Goal: Task Accomplishment & Management: Use online tool/utility

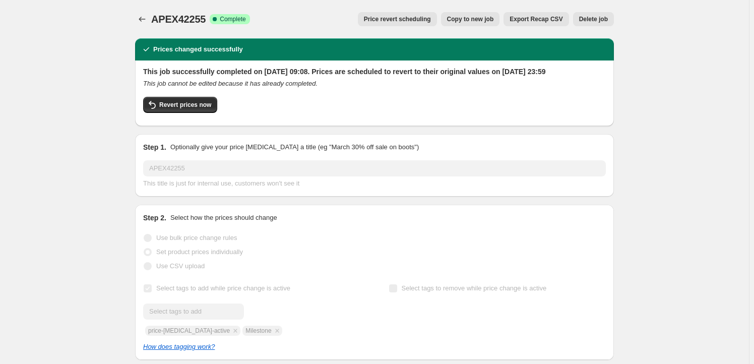
click at [466, 16] on span "Copy to new job" at bounding box center [470, 19] width 47 height 8
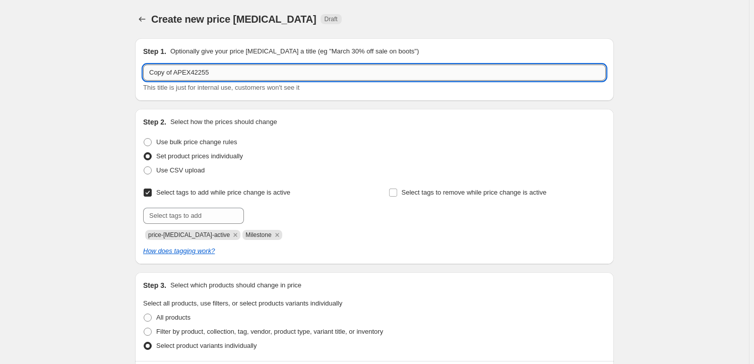
click at [218, 77] on input "Copy of APEX42255" at bounding box center [374, 73] width 463 height 16
paste input "ALT2077"
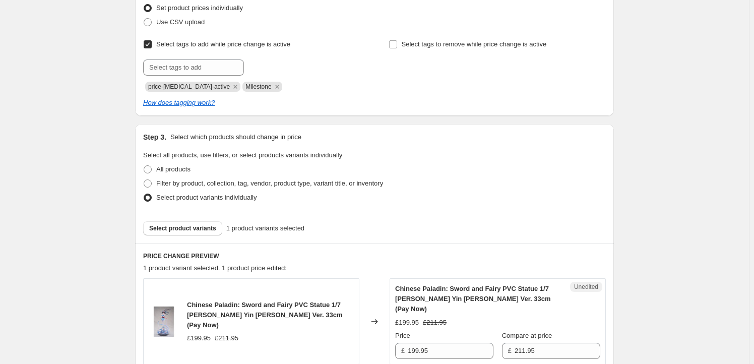
scroll to position [214, 0]
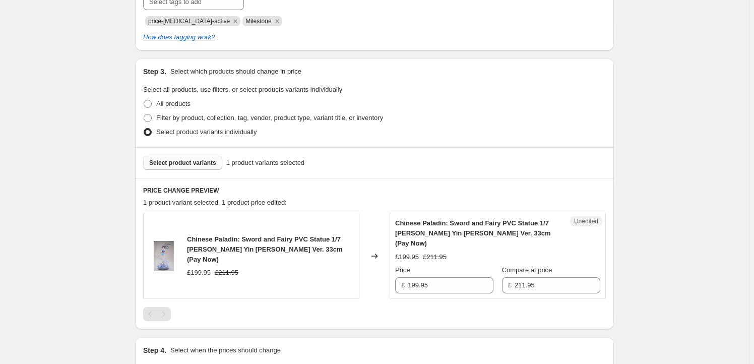
type input "ALT20775"
click at [197, 167] on button "Select product variants" at bounding box center [182, 163] width 79 height 14
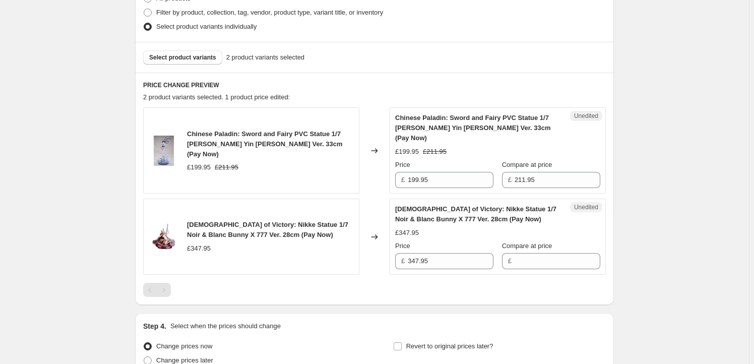
scroll to position [336, 0]
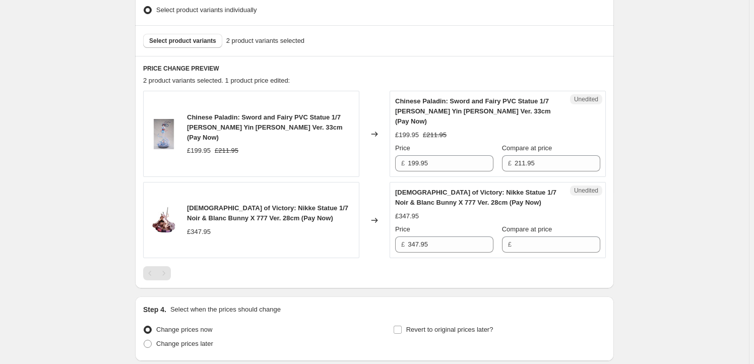
click at [196, 113] on span "Chinese Paladin: Sword and Fairy PVC Statue 1/7 [PERSON_NAME] Yin [PERSON_NAME]…" at bounding box center [264, 127] width 155 height 28
drag, startPoint x: 196, startPoint y: 113, endPoint x: 289, endPoint y: 126, distance: 94.1
click at [289, 126] on span "Chinese Paladin: Sword and Fairy PVC Statue 1/7 [PERSON_NAME] Yin [PERSON_NAME]…" at bounding box center [264, 127] width 155 height 28
copy span "Chinese Paladin: Sword and Fairy PVC Statue 1/7 [PERSON_NAME] Yin [PERSON_NAME]…"
click at [187, 46] on button "Select product variants" at bounding box center [182, 41] width 79 height 14
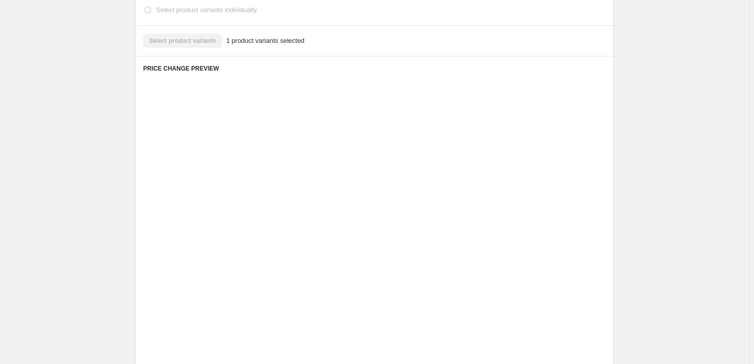
scroll to position [324, 0]
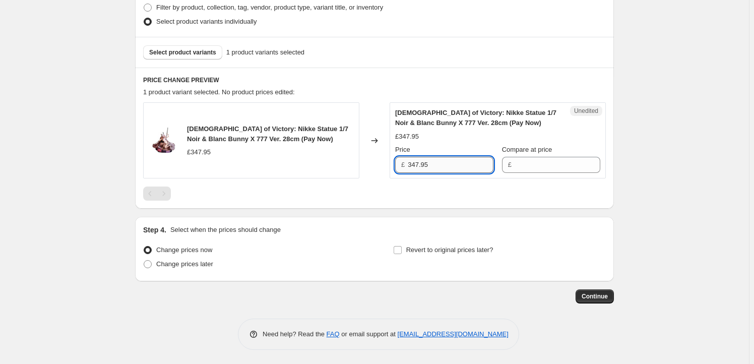
click at [449, 158] on input "347.95" at bounding box center [451, 165] width 86 height 16
type input "347.95"
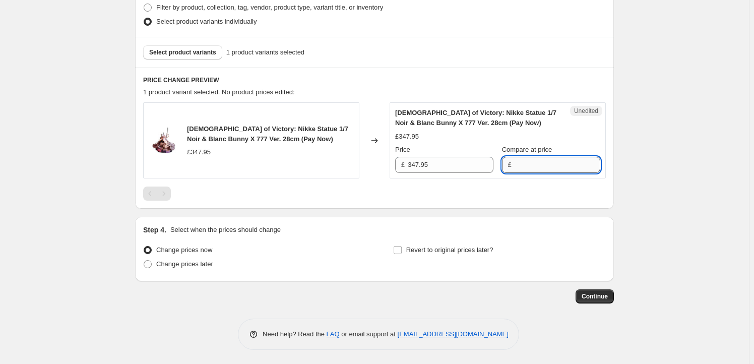
click at [536, 164] on input "Compare at price" at bounding box center [558, 165] width 86 height 16
paste input "347.95"
type input "347.95"
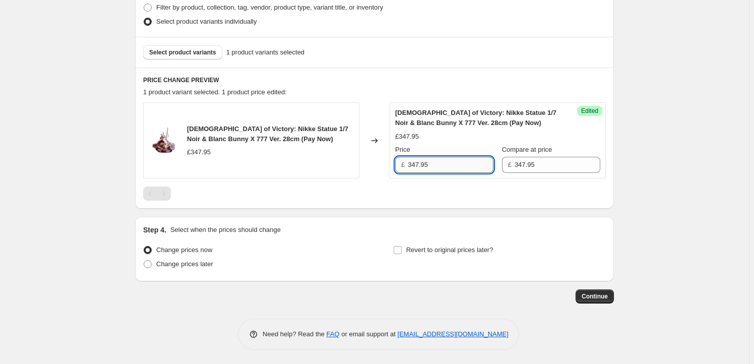
drag, startPoint x: 419, startPoint y: 163, endPoint x: 413, endPoint y: 161, distance: 6.2
click at [413, 161] on input "347.95" at bounding box center [451, 165] width 86 height 16
type input "334.95"
click at [414, 250] on span "Revert to original prices later?" at bounding box center [449, 250] width 87 height 8
click at [402, 250] on input "Revert to original prices later?" at bounding box center [398, 250] width 8 height 8
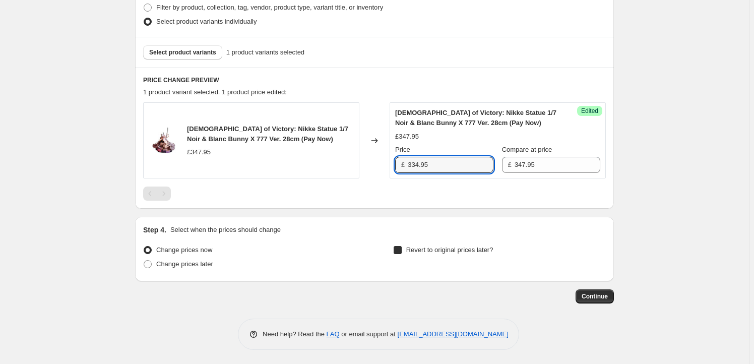
checkbox input "true"
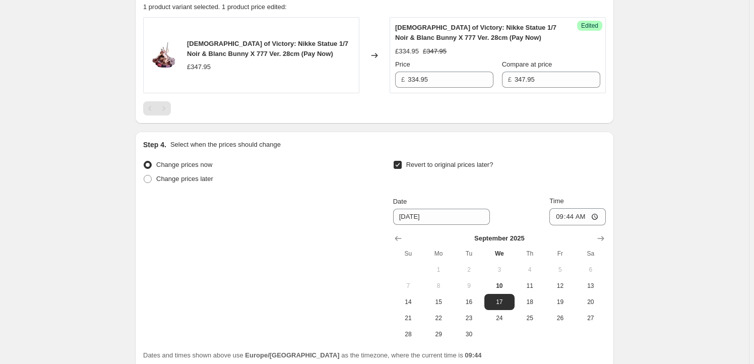
scroll to position [416, 0]
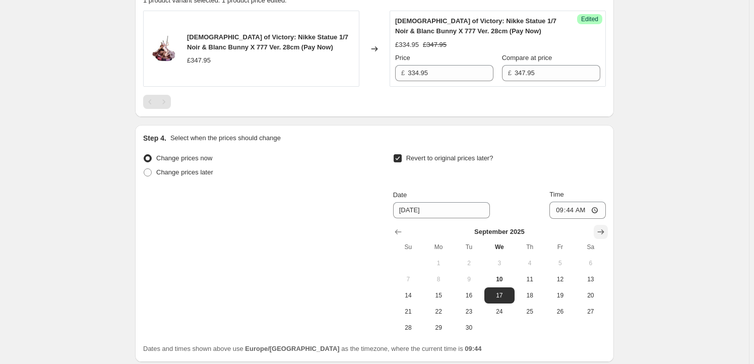
click at [603, 233] on icon "Show next month, October 2025" at bounding box center [601, 232] width 10 height 10
click at [528, 314] on span "23" at bounding box center [530, 312] width 22 height 8
type input "[DATE]"
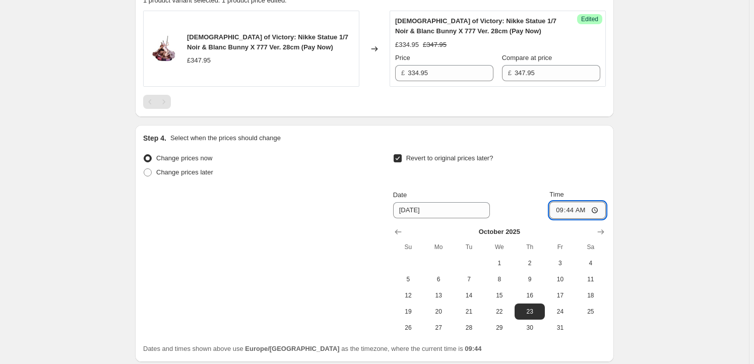
click at [574, 208] on input "09:44" at bounding box center [578, 210] width 56 height 17
type input "23:59"
click at [643, 260] on div "Create new price [MEDICAL_DATA]. This page is ready Create new price [MEDICAL_D…" at bounding box center [374, 15] width 749 height 862
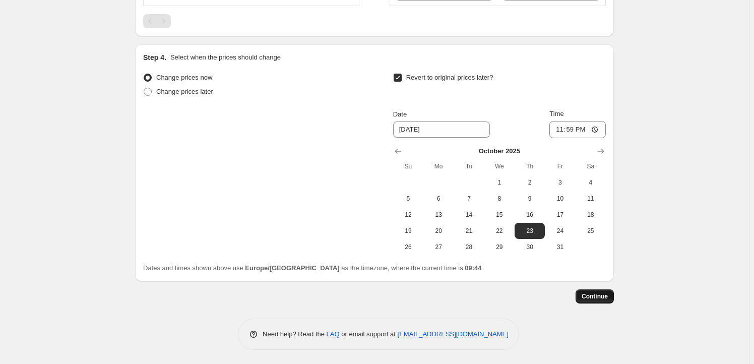
click at [603, 296] on span "Continue" at bounding box center [595, 296] width 26 height 8
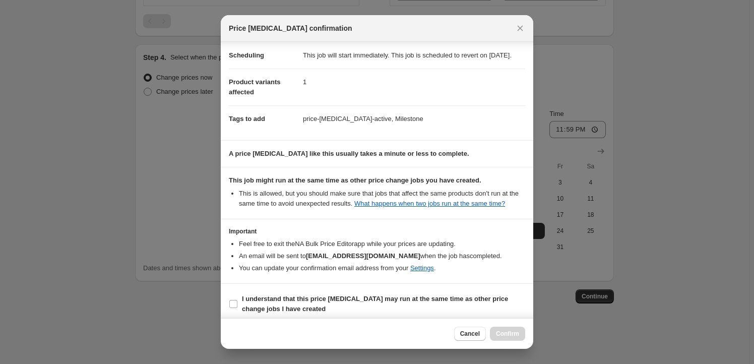
scroll to position [33, 0]
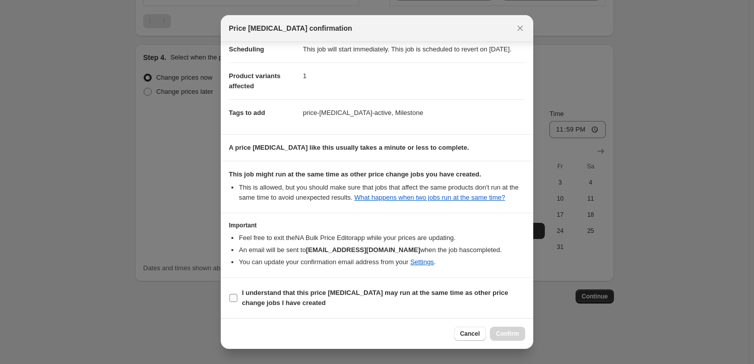
click at [287, 298] on span "I understand that this price [MEDICAL_DATA] may run at the same time as other p…" at bounding box center [383, 298] width 283 height 20
click at [237, 298] on input "I understand that this price [MEDICAL_DATA] may run at the same time as other p…" at bounding box center [233, 298] width 8 height 8
checkbox input "true"
click at [516, 337] on span "Confirm" at bounding box center [507, 334] width 23 height 8
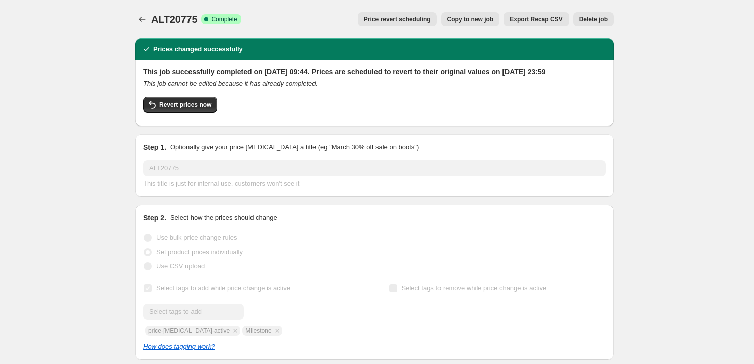
click at [468, 20] on span "Copy to new job" at bounding box center [470, 19] width 47 height 8
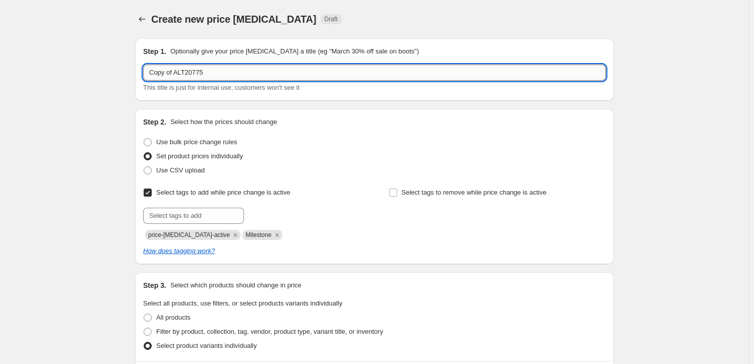
click at [216, 78] on input "Copy of ALT20775" at bounding box center [374, 73] width 463 height 16
paste input "MAFC0150"
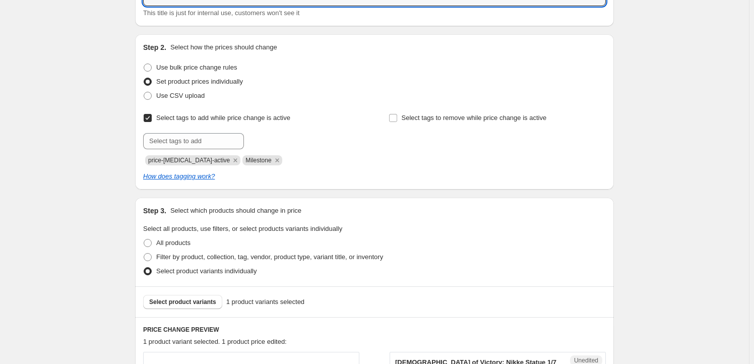
scroll to position [183, 0]
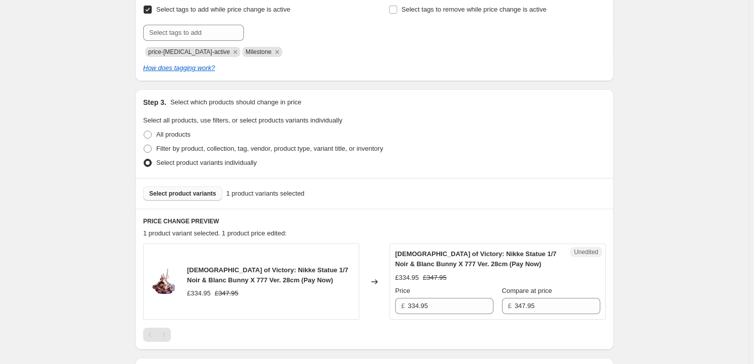
type input "MAFC01505"
click at [200, 195] on span "Select product variants" at bounding box center [182, 194] width 67 height 8
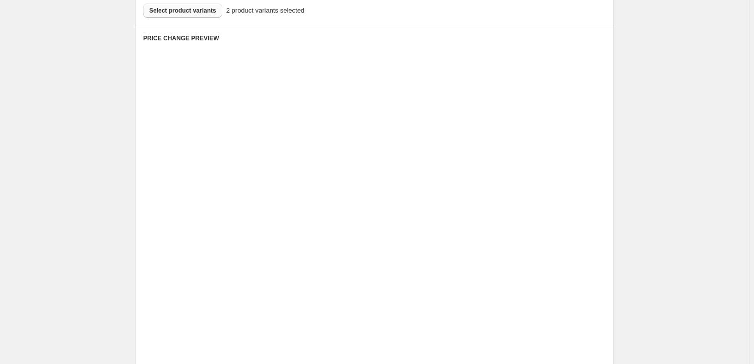
scroll to position [367, 0]
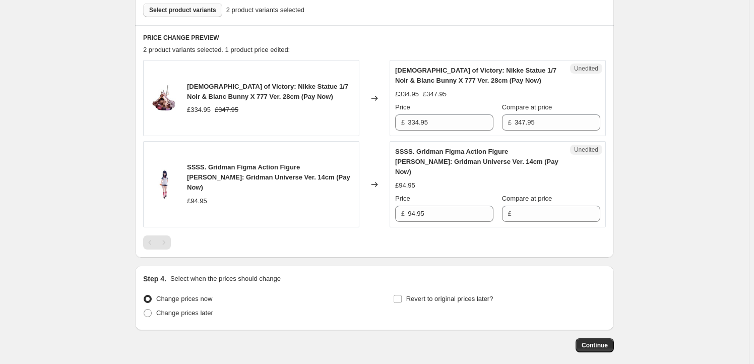
click at [209, 87] on span "[DEMOGRAPHIC_DATA] of Victory: Nikke Statue 1/7 Noir & Blanc Bunny X 777 Ver. 2…" at bounding box center [267, 92] width 161 height 18
drag, startPoint x: 209, startPoint y: 87, endPoint x: 252, endPoint y: 94, distance: 43.5
click at [252, 94] on span "[DEMOGRAPHIC_DATA] of Victory: Nikke Statue 1/7 Noir & Blanc Bunny X 777 Ver. 2…" at bounding box center [267, 92] width 161 height 18
copy span "[DEMOGRAPHIC_DATA] of Victory: Nikke Statue 1/7 Noir & Blanc Bunny X 777 Ver. 2…"
click at [192, 11] on span "Select product variants" at bounding box center [182, 10] width 67 height 8
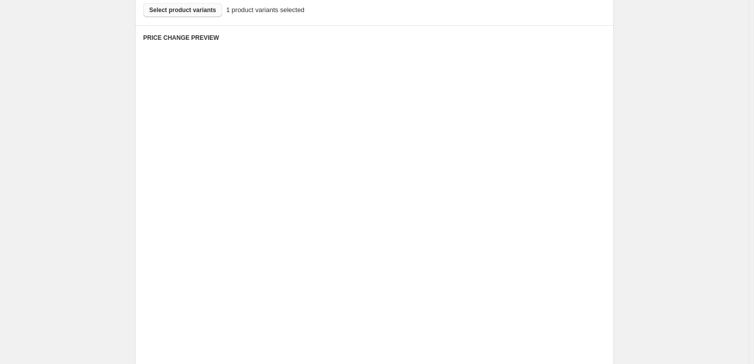
scroll to position [324, 0]
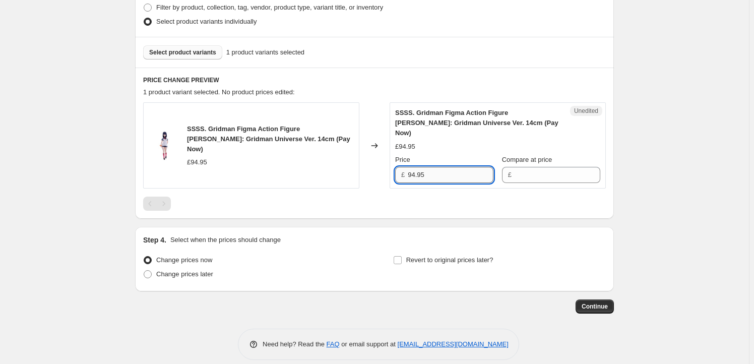
click at [442, 167] on input "94.95" at bounding box center [451, 175] width 86 height 16
type input "94.95"
click at [538, 170] on input "Compare at price" at bounding box center [558, 175] width 86 height 16
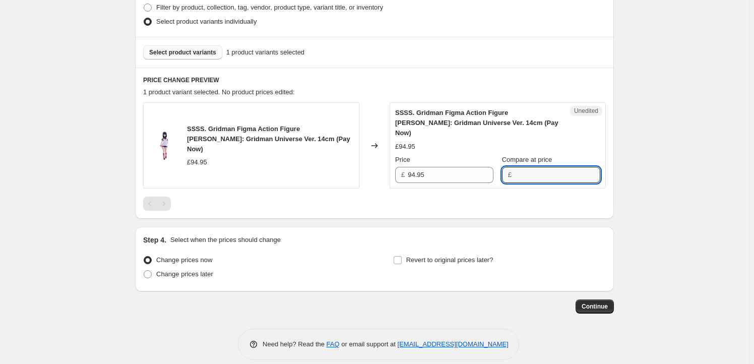
paste input "94.95"
type input "94.95"
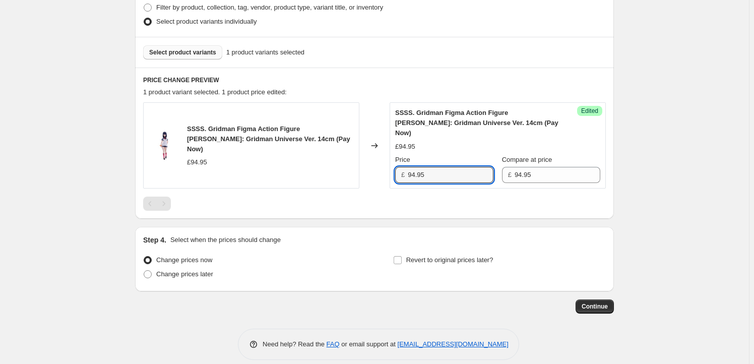
drag, startPoint x: 416, startPoint y: 163, endPoint x: 393, endPoint y: 164, distance: 22.7
click at [393, 164] on div "Success Edited SSSS. Gridman Figma Action Figure [PERSON_NAME]: Gridman Univers…" at bounding box center [498, 145] width 216 height 86
type input "84.95"
click at [451, 256] on span "Revert to original prices later?" at bounding box center [449, 260] width 87 height 8
click at [402, 256] on input "Revert to original prices later?" at bounding box center [398, 260] width 8 height 8
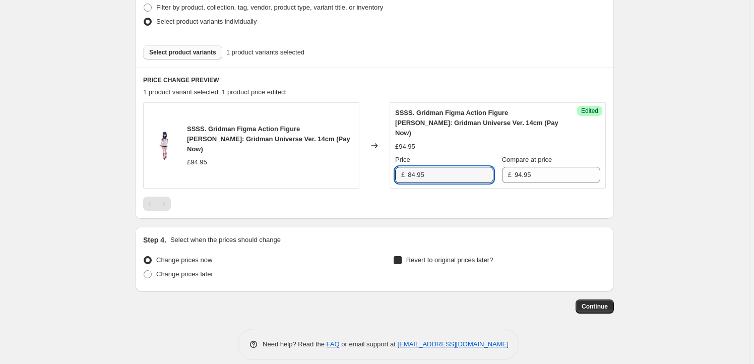
checkbox input "true"
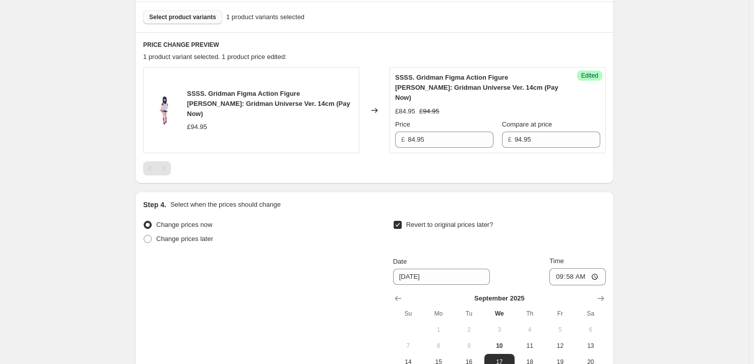
scroll to position [446, 0]
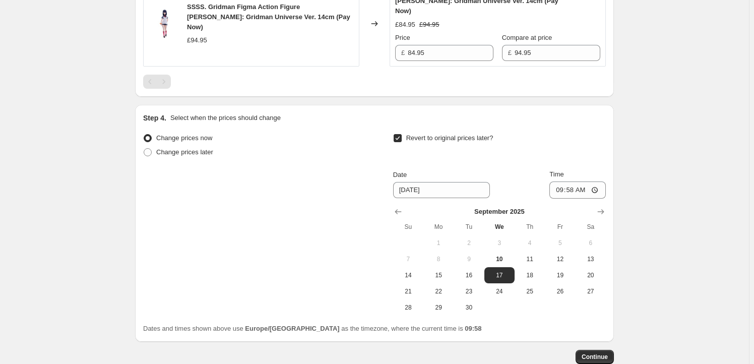
drag, startPoint x: 598, startPoint y: 199, endPoint x: 592, endPoint y: 203, distance: 7.4
click at [598, 207] on icon "Show next month, October 2025" at bounding box center [601, 212] width 10 height 10
click at [504, 255] on span "8" at bounding box center [500, 259] width 22 height 8
type input "[DATE]"
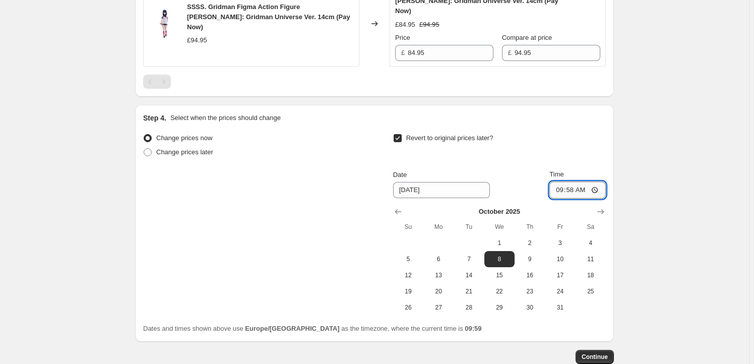
click at [572, 182] on input "09:58" at bounding box center [578, 189] width 56 height 17
type input "23:59"
click at [597, 351] on button "Continue" at bounding box center [595, 357] width 38 height 14
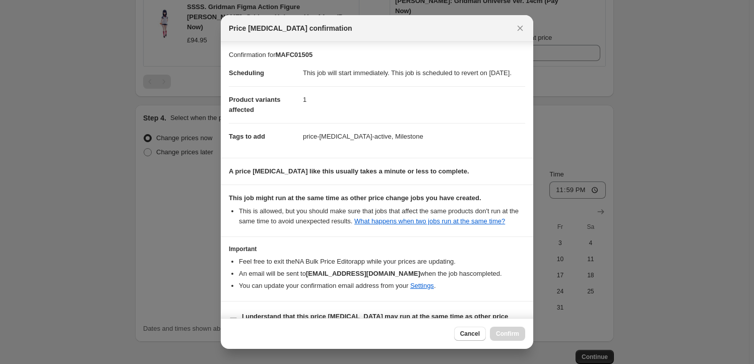
scroll to position [33, 0]
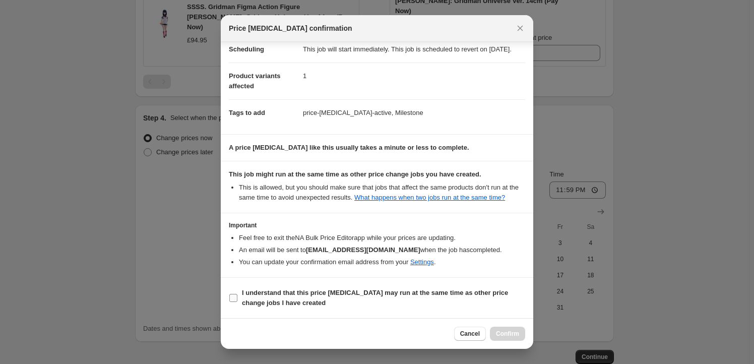
click at [279, 299] on b "I understand that this price [MEDICAL_DATA] may run at the same time as other p…" at bounding box center [375, 298] width 266 height 18
click at [237, 299] on input "I understand that this price [MEDICAL_DATA] may run at the same time as other p…" at bounding box center [233, 298] width 8 height 8
checkbox input "true"
click at [513, 332] on span "Confirm" at bounding box center [507, 334] width 23 height 8
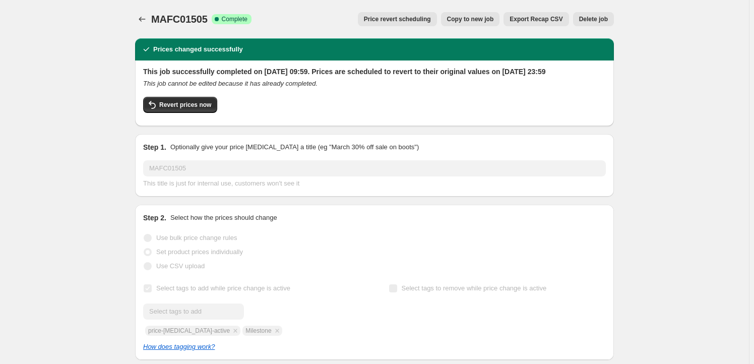
click at [483, 23] on span "Copy to new job" at bounding box center [470, 19] width 47 height 8
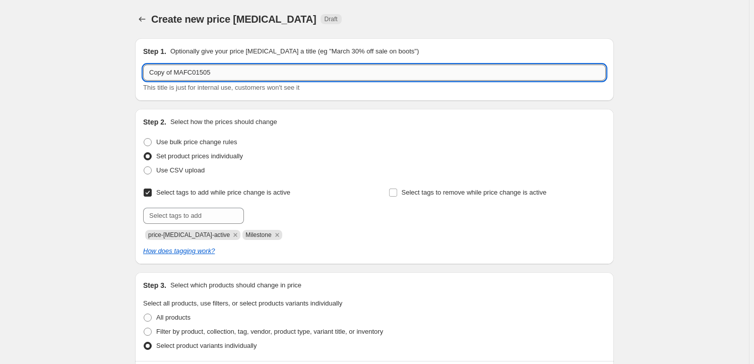
click at [217, 75] on input "Copy of MAFC01505" at bounding box center [374, 73] width 463 height 16
paste input "PRF82519"
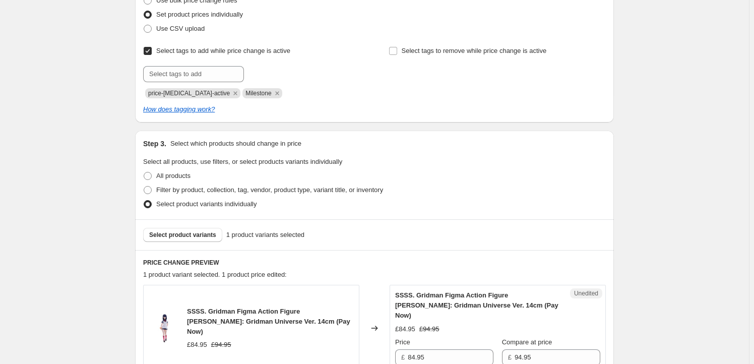
scroll to position [245, 0]
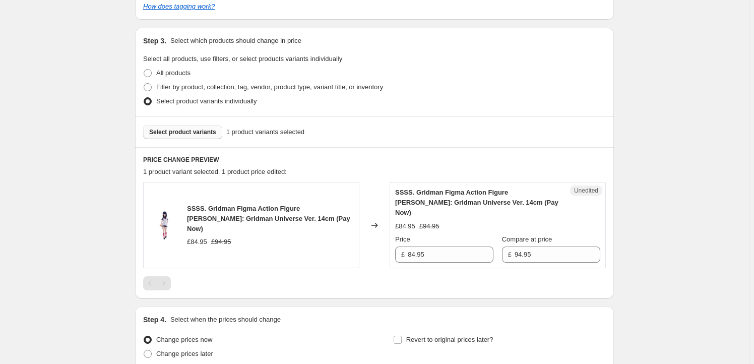
type input "PRF82519"
click at [193, 135] on span "Select product variants" at bounding box center [182, 132] width 67 height 8
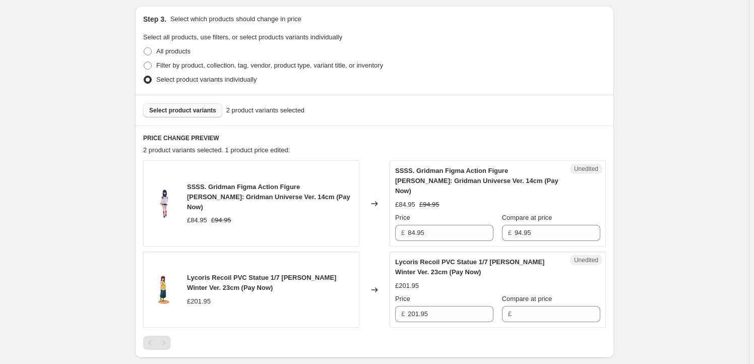
scroll to position [305, 0]
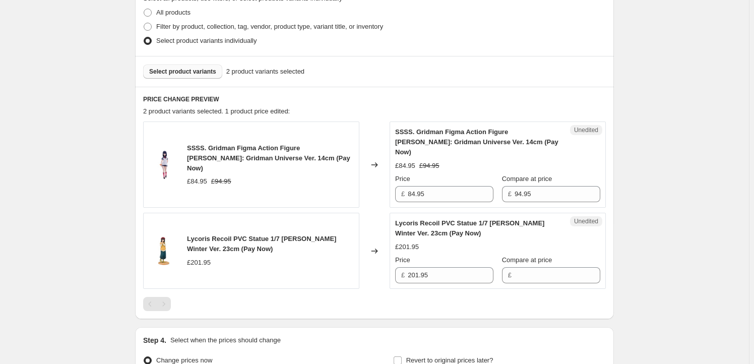
click at [195, 146] on span "SSSS. Gridman Figma Action Figure [PERSON_NAME]: Gridman Universe Ver. 14cm (Pa…" at bounding box center [268, 158] width 163 height 28
drag, startPoint x: 195, startPoint y: 146, endPoint x: 268, endPoint y: 157, distance: 73.9
click at [268, 157] on span "SSSS. Gridman Figma Action Figure [PERSON_NAME]: Gridman Universe Ver. 14cm (Pa…" at bounding box center [268, 158] width 163 height 28
copy span "SSSS. Gridman Figma Action Figure [PERSON_NAME]: Gridman Universe Ver. 14cm"
click at [166, 70] on span "Select product variants" at bounding box center [182, 72] width 67 height 8
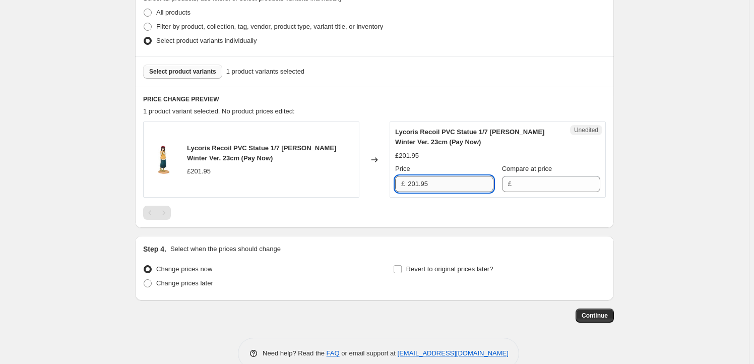
click at [440, 187] on input "201.95" at bounding box center [451, 184] width 86 height 16
type input "201.95"
drag, startPoint x: 535, startPoint y: 184, endPoint x: 519, endPoint y: 189, distance: 17.1
click at [535, 184] on input "Compare at price" at bounding box center [558, 184] width 86 height 16
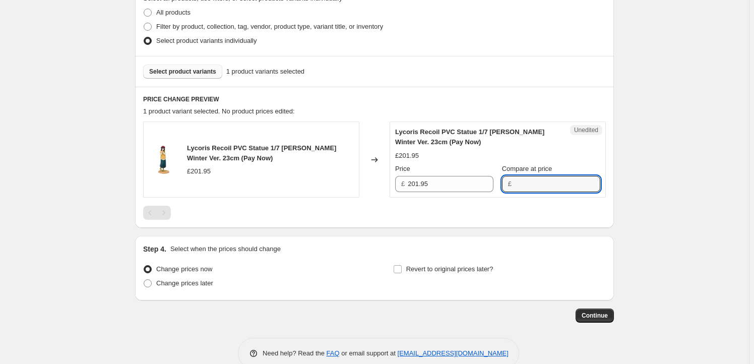
paste input "201.95"
type input "201.95"
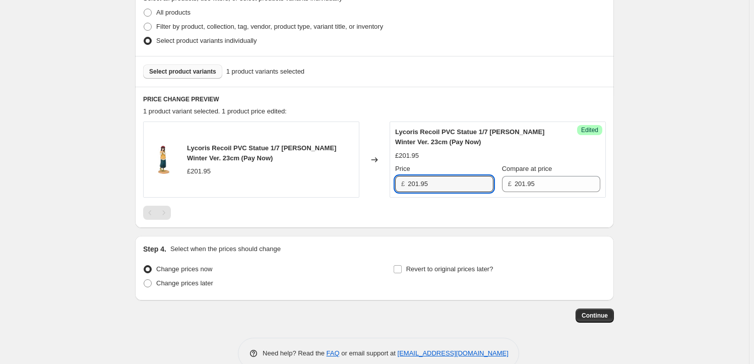
drag, startPoint x: 419, startPoint y: 184, endPoint x: 385, endPoint y: 184, distance: 34.3
click at [385, 184] on div "Lycoris Recoil PVC Statue 1/7 [PERSON_NAME] Winter Ver. 23cm (Pay Now) £201.95 …" at bounding box center [374, 159] width 463 height 76
type input "184.95"
click at [346, 224] on div "PRICE CHANGE PREVIEW 1 product variant selected. 1 product price edited: Lycori…" at bounding box center [374, 157] width 479 height 141
click at [433, 268] on span "Revert to original prices later?" at bounding box center [449, 269] width 87 height 8
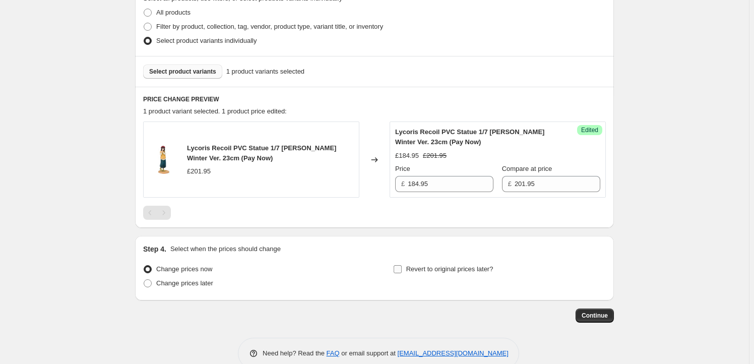
click at [402, 268] on input "Revert to original prices later?" at bounding box center [398, 269] width 8 height 8
checkbox input "true"
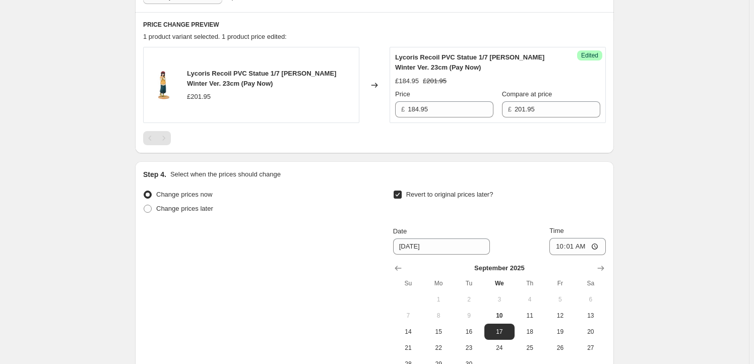
scroll to position [489, 0]
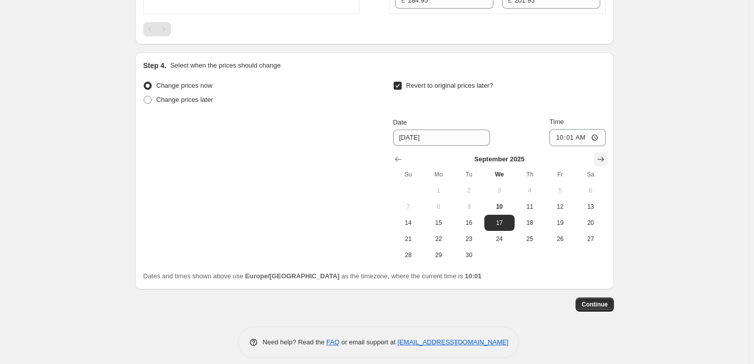
click at [602, 161] on icon "Show next month, October 2025" at bounding box center [601, 159] width 10 height 10
click at [531, 205] on span "9" at bounding box center [530, 207] width 22 height 8
type input "[DATE]"
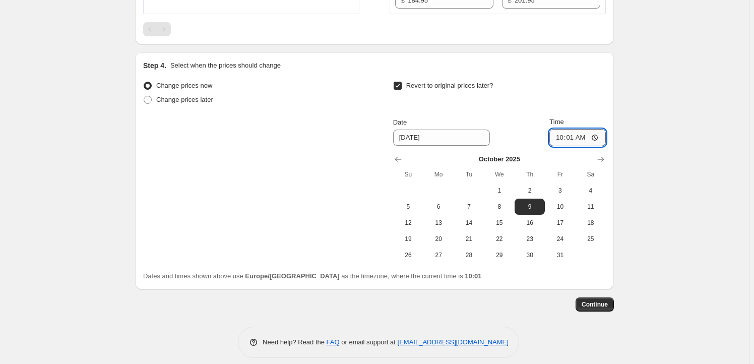
click at [576, 135] on input "10:01" at bounding box center [578, 137] width 56 height 17
type input "23:59"
click at [601, 306] on span "Continue" at bounding box center [595, 304] width 26 height 8
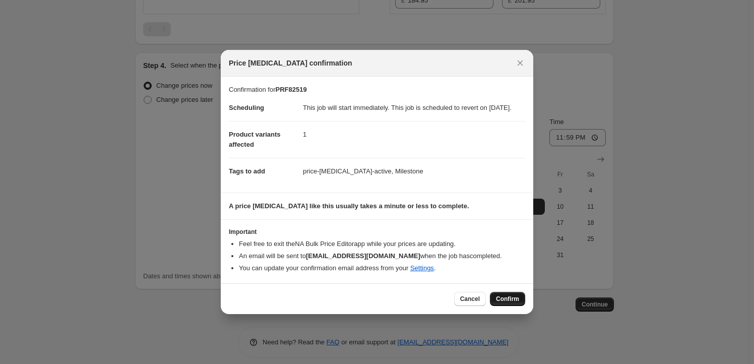
click at [504, 303] on span "Confirm" at bounding box center [507, 299] width 23 height 8
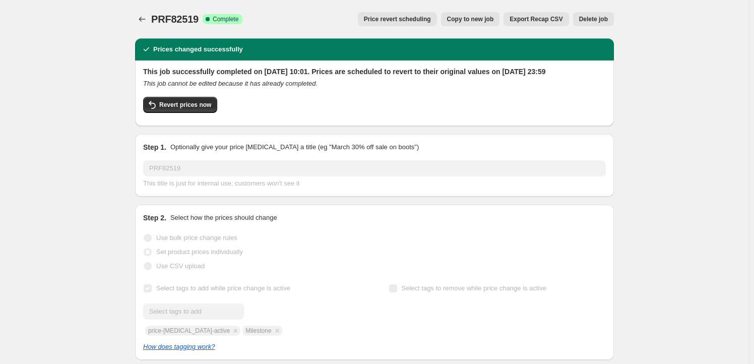
click at [465, 23] on span "Copy to new job" at bounding box center [470, 19] width 47 height 8
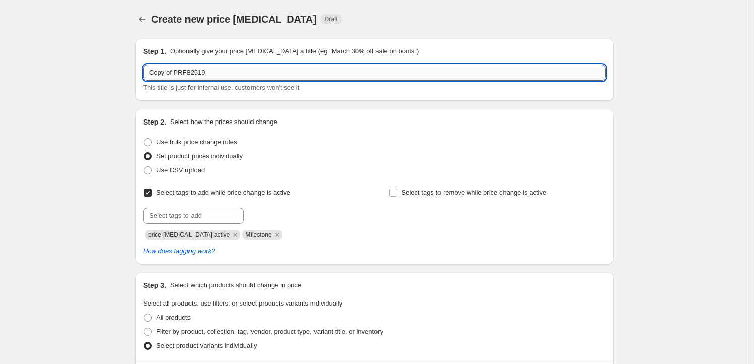
click at [212, 73] on input "Copy of PRF82519" at bounding box center [374, 73] width 463 height 16
paste input "PRF82520"
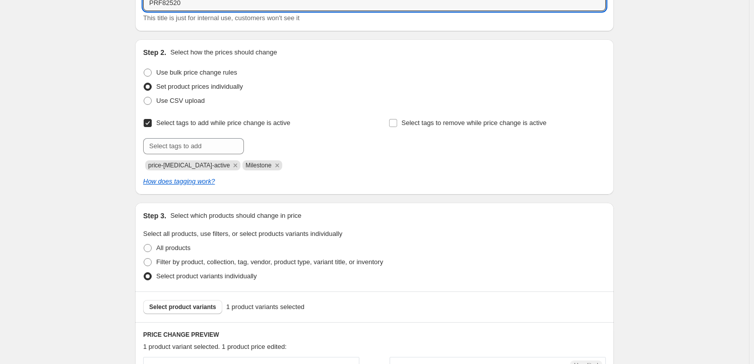
scroll to position [183, 0]
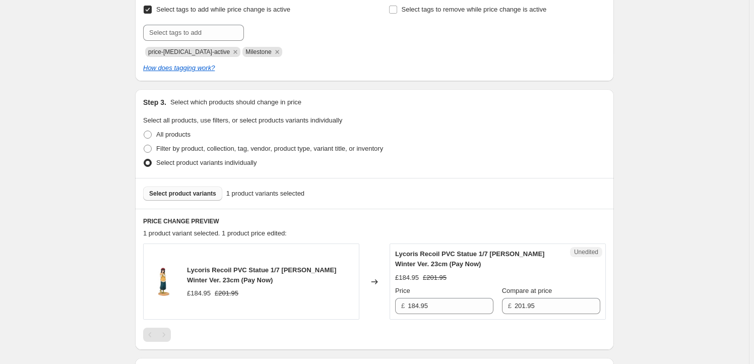
type input "PRF82520"
click at [203, 198] on button "Select product variants" at bounding box center [182, 194] width 79 height 14
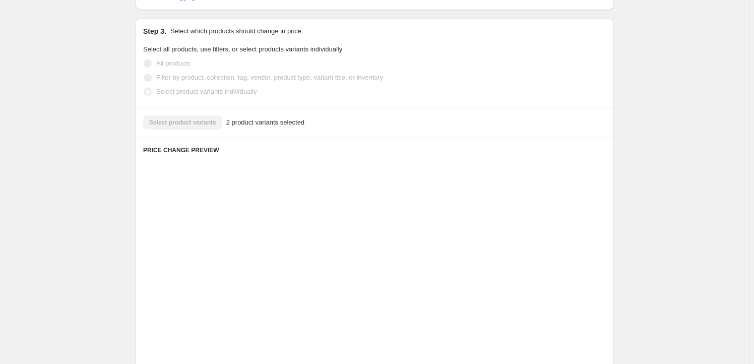
scroll to position [336, 0]
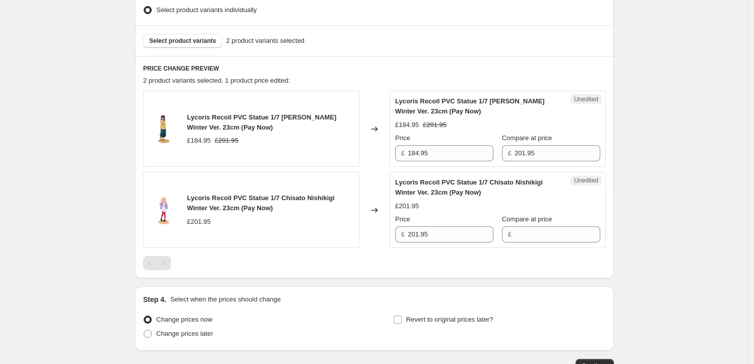
click at [198, 115] on span "Lycoris Recoil PVC Statue 1/7 [PERSON_NAME] Winter Ver. 23cm (Pay Now)" at bounding box center [261, 122] width 149 height 18
drag, startPoint x: 198, startPoint y: 115, endPoint x: 199, endPoint y: 123, distance: 8.1
click at [199, 123] on span "Lycoris Recoil PVC Statue 1/7 [PERSON_NAME] Winter Ver. 23cm (Pay Now)" at bounding box center [261, 122] width 149 height 18
copy span "Lycoris Recoil PVC Statue 1/7 [PERSON_NAME] Winter Ver. 23cm"
click at [187, 44] on span "Select product variants" at bounding box center [182, 41] width 67 height 8
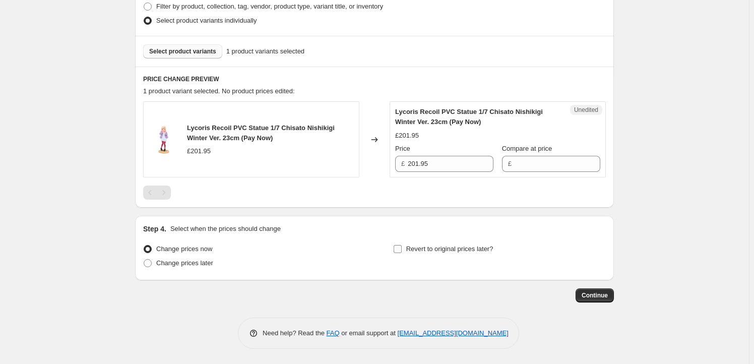
scroll to position [324, 0]
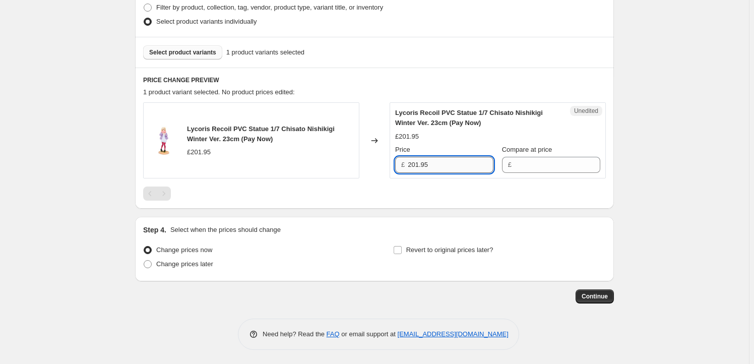
click at [448, 166] on input "201.95" at bounding box center [451, 165] width 86 height 16
type input "201.95"
click at [531, 167] on input "Compare at price" at bounding box center [558, 165] width 86 height 16
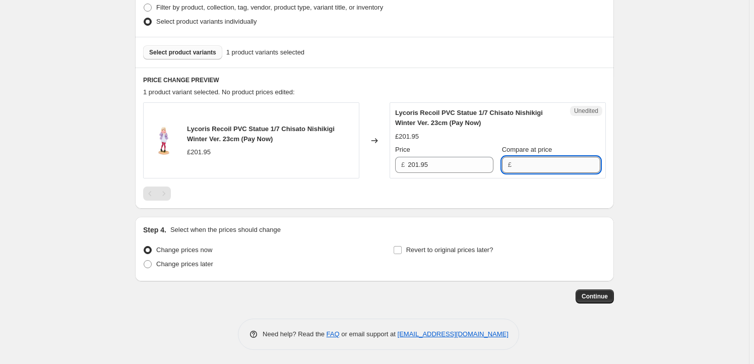
paste input "201.95"
type input "201.95"
drag, startPoint x: 436, startPoint y: 166, endPoint x: 424, endPoint y: 166, distance: 12.1
click at [436, 166] on input "201.95" at bounding box center [451, 165] width 86 height 16
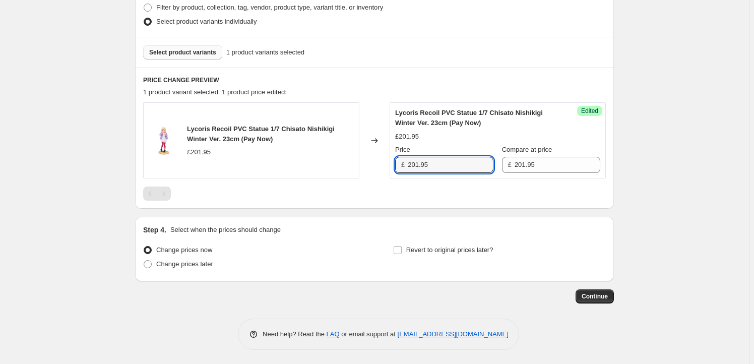
drag, startPoint x: 420, startPoint y: 164, endPoint x: 392, endPoint y: 163, distance: 28.2
click at [392, 163] on div "Success Edited Lycoris Recoil PVC Statue 1/7 [PERSON_NAME] Winter Ver. 23cm (Pa…" at bounding box center [498, 140] width 216 height 76
type input "184.95"
click at [446, 204] on div "PRICE CHANGE PREVIEW 1 product variant selected. 1 product price edited: Lycori…" at bounding box center [374, 138] width 479 height 141
click at [427, 247] on span "Revert to original prices later?" at bounding box center [449, 250] width 87 height 8
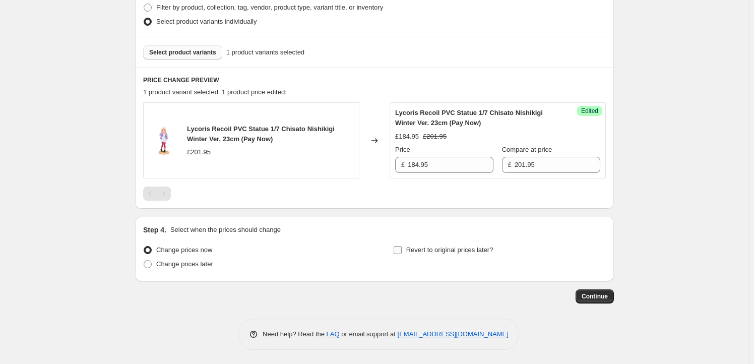
click at [402, 247] on input "Revert to original prices later?" at bounding box center [398, 250] width 8 height 8
checkbox input "true"
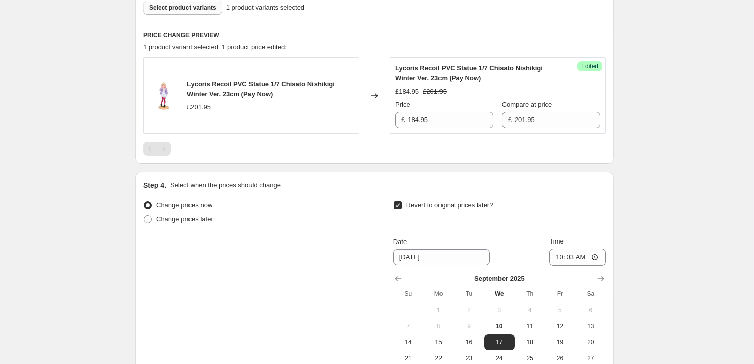
scroll to position [446, 0]
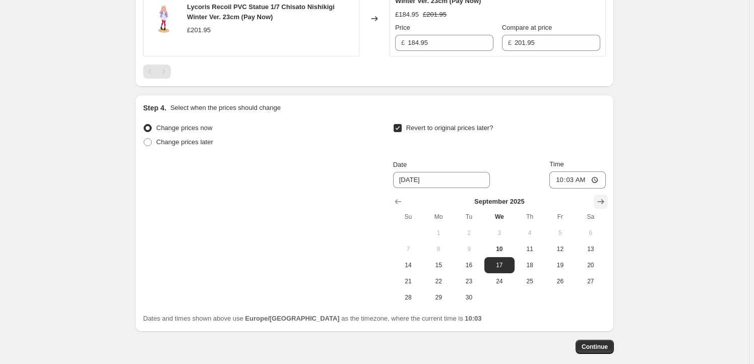
click at [600, 203] on icon "Show next month, October 2025" at bounding box center [601, 202] width 10 height 10
click at [534, 251] on span "9" at bounding box center [530, 249] width 22 height 8
type input "[DATE]"
click at [575, 180] on input "10:03" at bounding box center [578, 179] width 56 height 17
type input "23:59"
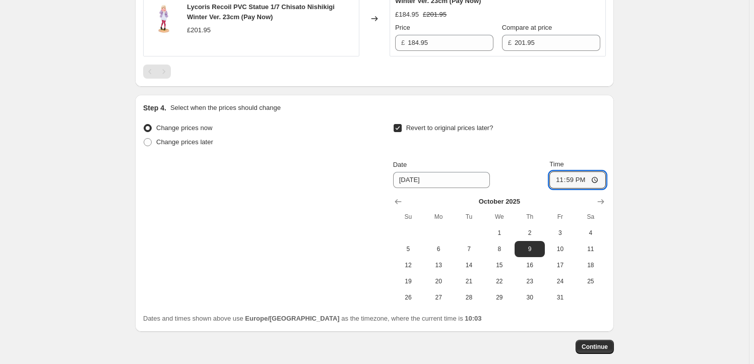
click at [590, 343] on span "Continue" at bounding box center [595, 347] width 26 height 8
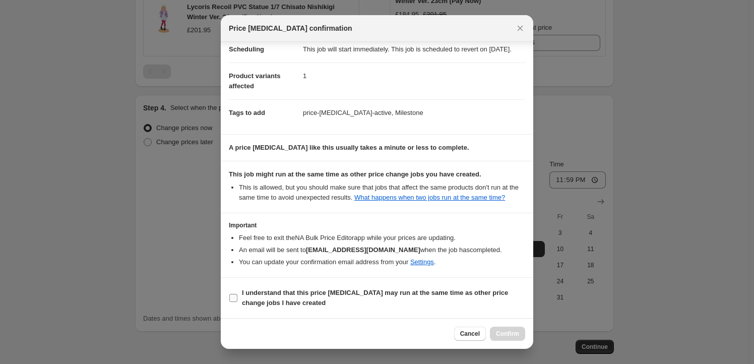
scroll to position [33, 0]
click at [384, 288] on span "I understand that this price [MEDICAL_DATA] may run at the same time as other p…" at bounding box center [383, 298] width 283 height 20
click at [237, 294] on input "I understand that this price [MEDICAL_DATA] may run at the same time as other p…" at bounding box center [233, 298] width 8 height 8
checkbox input "true"
click at [517, 334] on span "Confirm" at bounding box center [507, 334] width 23 height 8
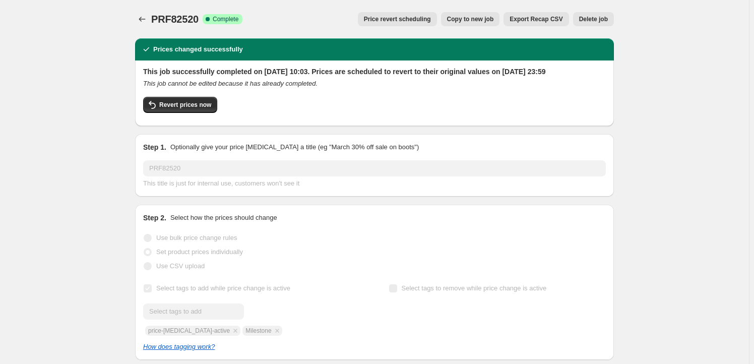
click at [484, 14] on button "Copy to new job" at bounding box center [470, 19] width 59 height 14
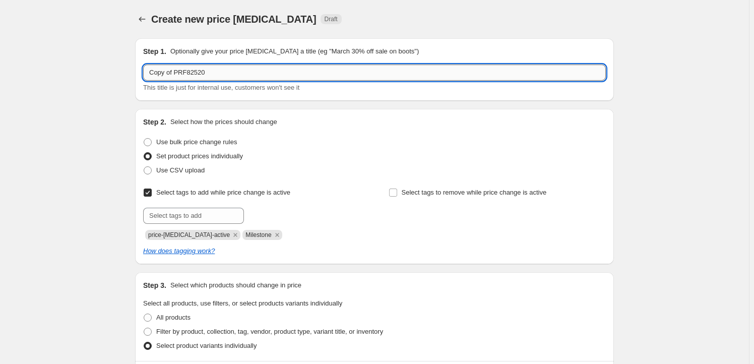
click at [226, 76] on input "Copy of PRF82520" at bounding box center [374, 73] width 463 height 16
paste input "PLUMM38891"
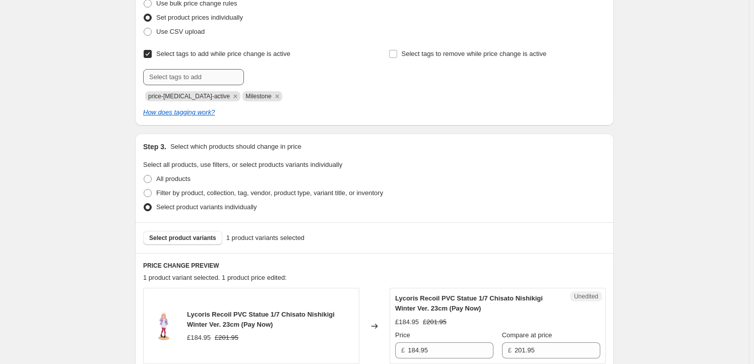
scroll to position [183, 0]
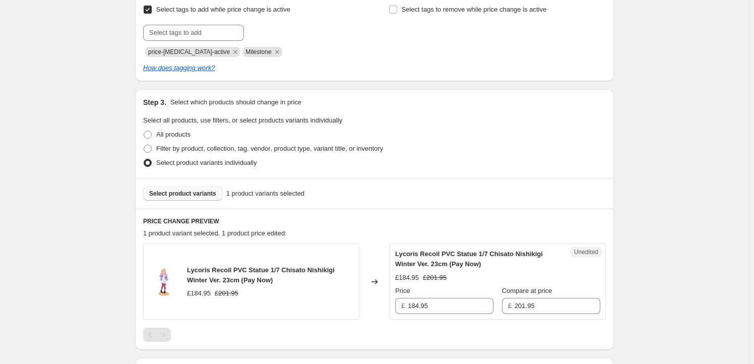
type input "PLUMM38891"
click at [185, 189] on button "Select product variants" at bounding box center [182, 194] width 79 height 14
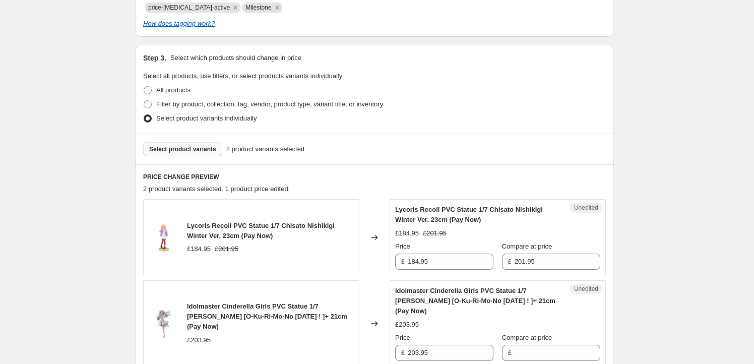
scroll to position [336, 0]
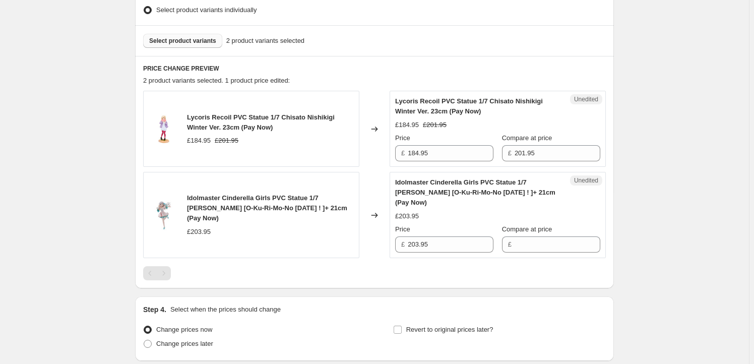
click at [194, 116] on span "Lycoris Recoil PVC Statue 1/7 Chisato Nishikigi Winter Ver. 23cm (Pay Now)" at bounding box center [261, 122] width 148 height 18
drag, startPoint x: 194, startPoint y: 117, endPoint x: 209, endPoint y: 124, distance: 16.5
click at [209, 124] on span "Lycoris Recoil PVC Statue 1/7 Chisato Nishikigi Winter Ver. 23cm (Pay Now)" at bounding box center [261, 122] width 148 height 18
copy span "Lycoris Recoil PVC Statue 1/7 Chisato Nishikigi Winter Ver. 23cm"
click at [196, 38] on span "Select product variants" at bounding box center [182, 41] width 67 height 8
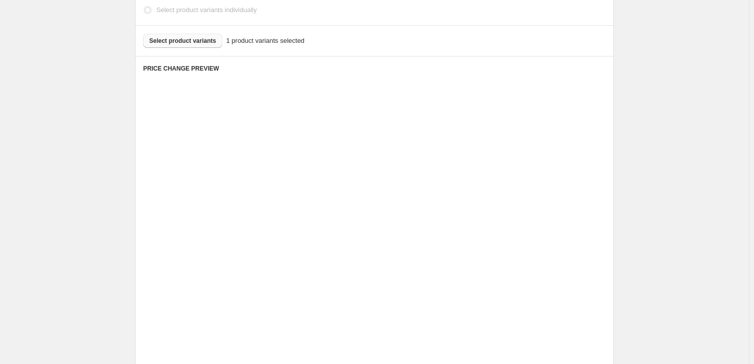
scroll to position [334, 0]
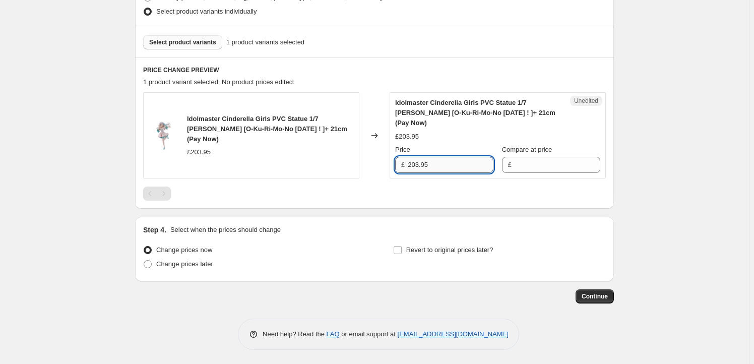
click at [446, 165] on input "203.95" at bounding box center [451, 165] width 86 height 16
type input "203.95"
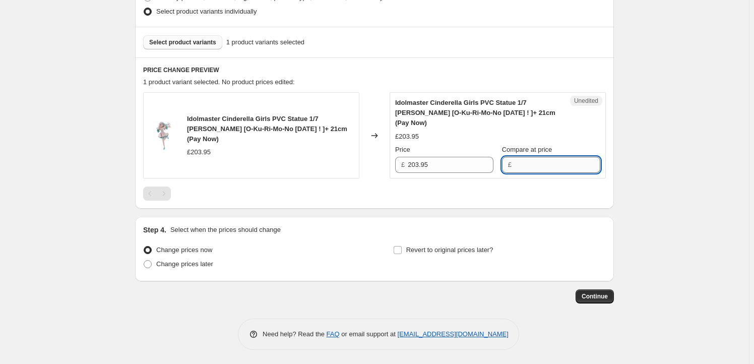
click at [535, 165] on input "Compare at price" at bounding box center [558, 165] width 86 height 16
paste input "203.95"
type input "203.95"
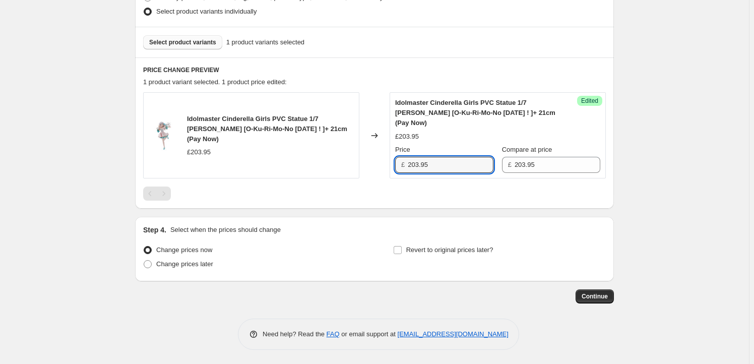
drag, startPoint x: 421, startPoint y: 164, endPoint x: 400, endPoint y: 160, distance: 21.5
click at [400, 160] on div "£ 203.95" at bounding box center [444, 165] width 98 height 16
type input "189.95"
click at [384, 190] on div at bounding box center [374, 194] width 463 height 14
click at [182, 44] on span "Select product variants" at bounding box center [182, 42] width 67 height 8
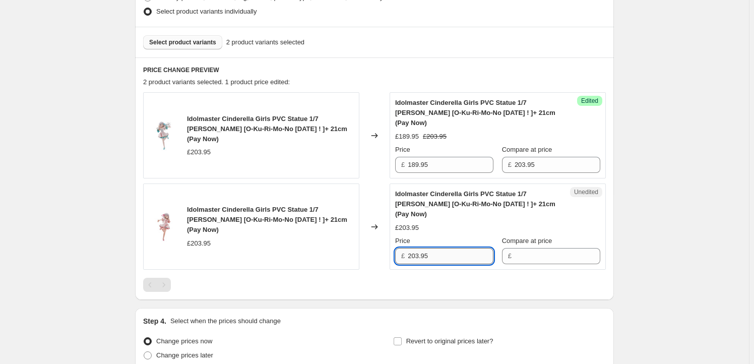
click at [444, 255] on input "203.95" at bounding box center [451, 256] width 86 height 16
type input "203.95"
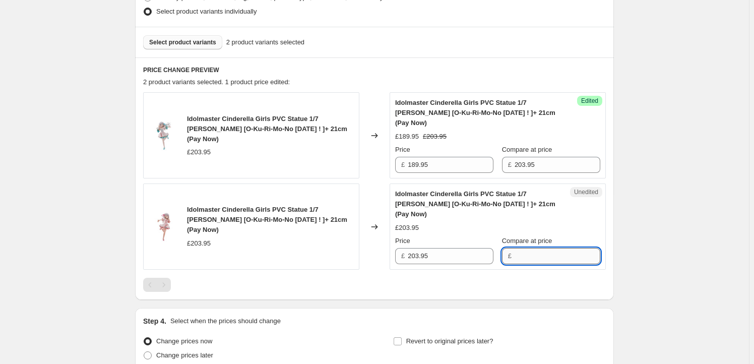
click at [557, 256] on input "Compare at price" at bounding box center [558, 256] width 86 height 16
paste input "203.95"
type input "203.95"
click at [436, 162] on input "189.95" at bounding box center [451, 165] width 86 height 16
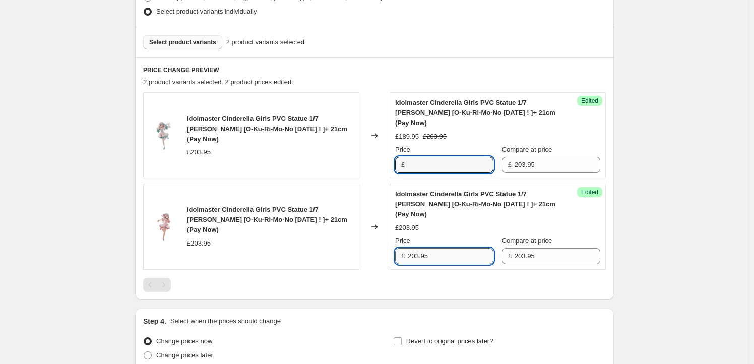
type input "189.95"
drag, startPoint x: 433, startPoint y: 254, endPoint x: 441, endPoint y: 265, distance: 13.6
click at [433, 254] on input "203.95" at bounding box center [451, 256] width 86 height 16
paste input "189"
type input "189.95"
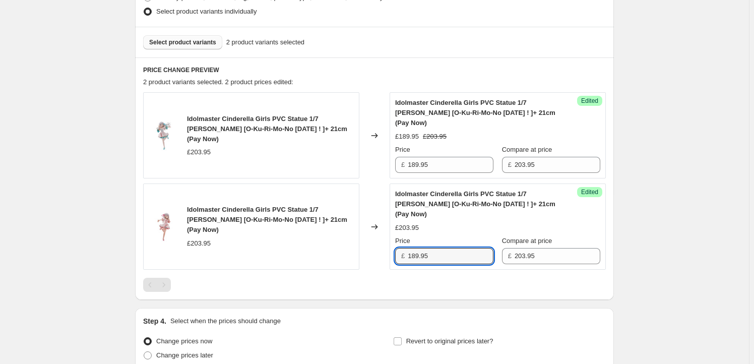
click at [695, 249] on div "Create new price [MEDICAL_DATA]. This page is ready Create new price [MEDICAL_D…" at bounding box center [374, 61] width 749 height 790
click at [425, 339] on span "Revert to original prices later?" at bounding box center [449, 341] width 87 height 8
click at [402, 339] on input "Revert to original prices later?" at bounding box center [398, 341] width 8 height 8
checkbox input "true"
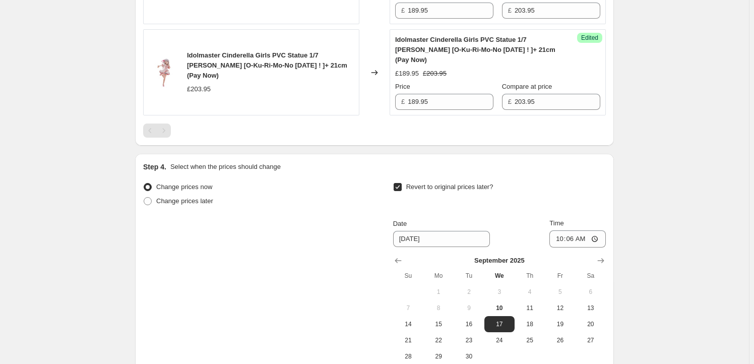
scroll to position [518, 0]
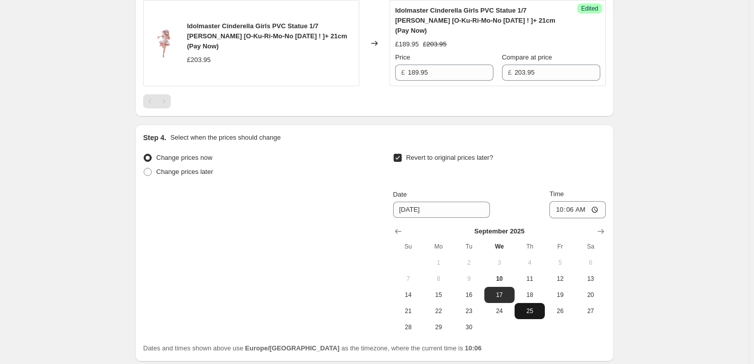
click at [529, 312] on span "25" at bounding box center [530, 311] width 22 height 8
type input "[DATE]"
click at [575, 210] on input "10:06" at bounding box center [578, 209] width 56 height 17
type input "23:59"
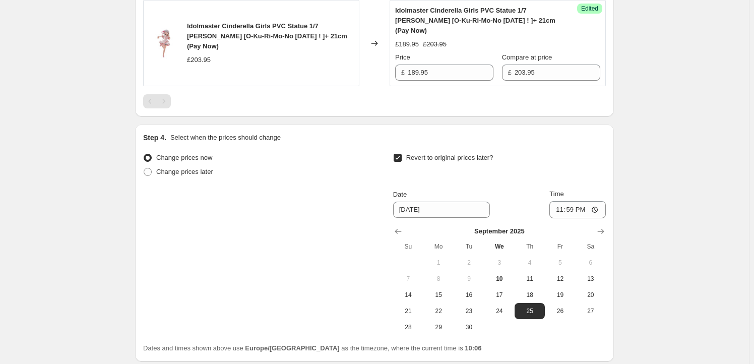
scroll to position [598, 0]
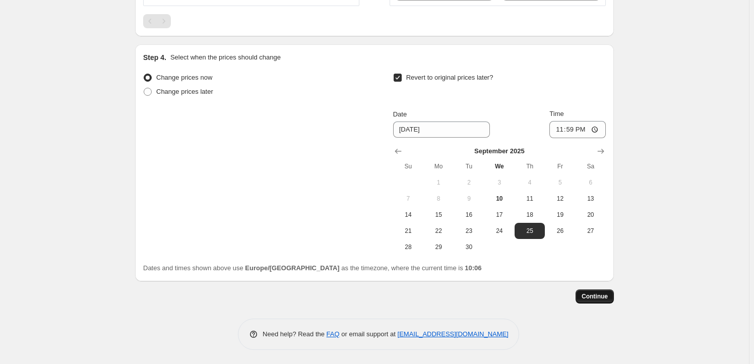
click at [593, 290] on button "Continue" at bounding box center [595, 296] width 38 height 14
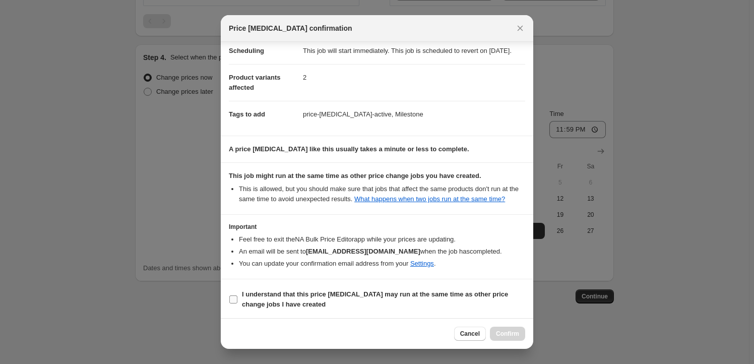
scroll to position [33, 0]
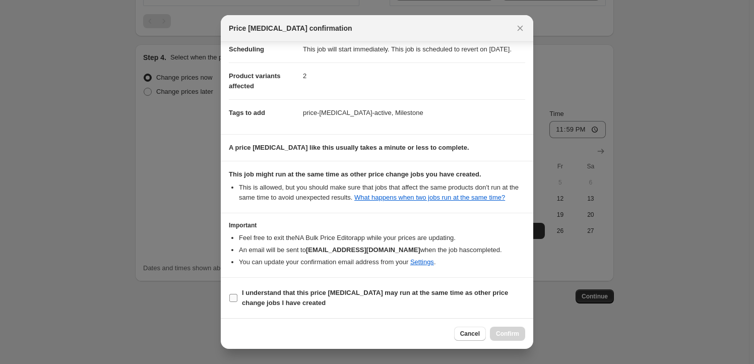
click at [282, 296] on b "I understand that this price [MEDICAL_DATA] may run at the same time as other p…" at bounding box center [375, 298] width 266 height 18
click at [237, 296] on input "I understand that this price [MEDICAL_DATA] may run at the same time as other p…" at bounding box center [233, 298] width 8 height 8
checkbox input "true"
click at [514, 337] on span "Confirm" at bounding box center [507, 334] width 23 height 8
